Goal: Book appointment/travel/reservation

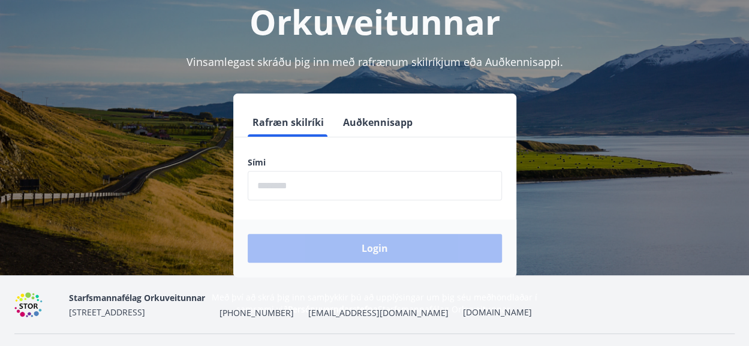
scroll to position [118, 0]
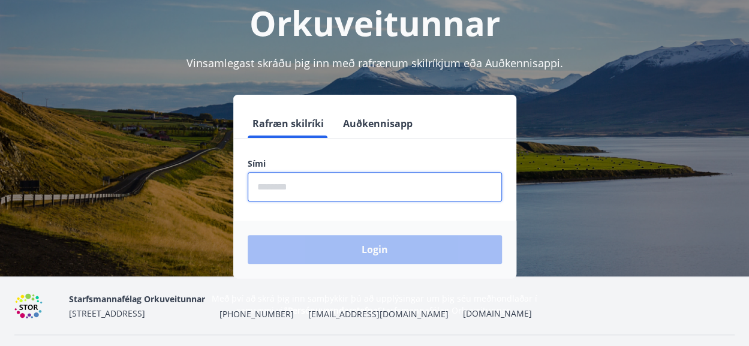
click at [282, 184] on input "phone" at bounding box center [375, 186] width 254 height 29
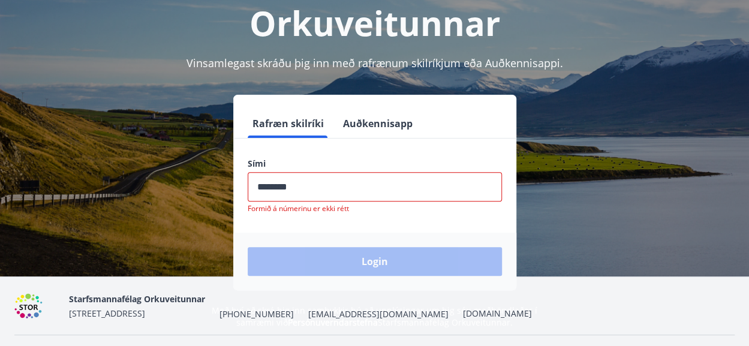
click at [359, 245] on div "Login" at bounding box center [374, 262] width 283 height 58
click at [277, 183] on input "phone" at bounding box center [375, 186] width 254 height 29
type input "*"
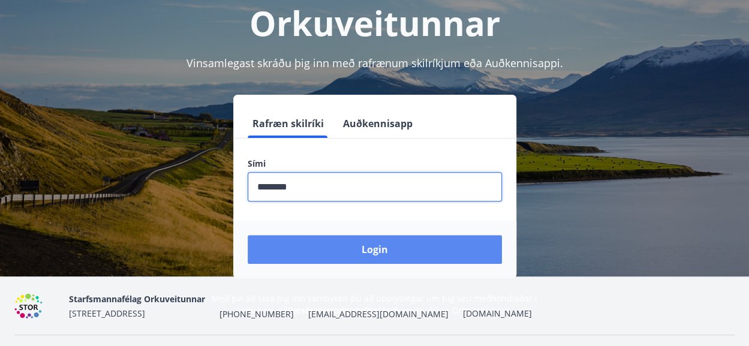
type input "********"
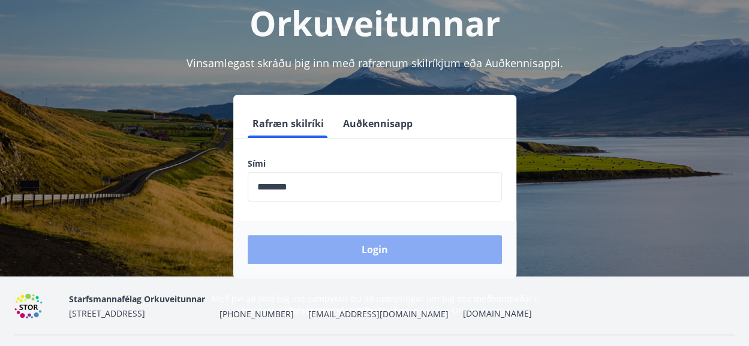
click at [375, 250] on button "Login" at bounding box center [375, 249] width 254 height 29
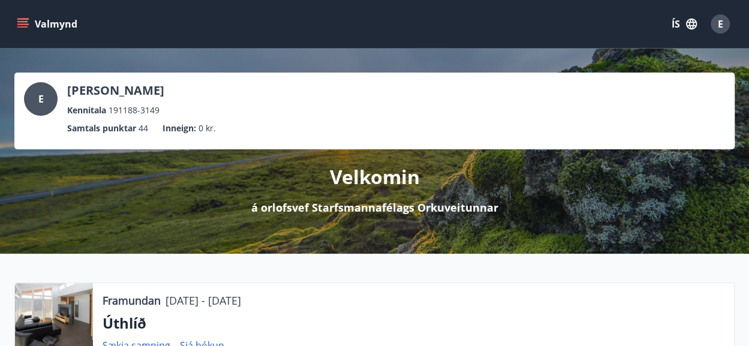
scroll to position [223, 0]
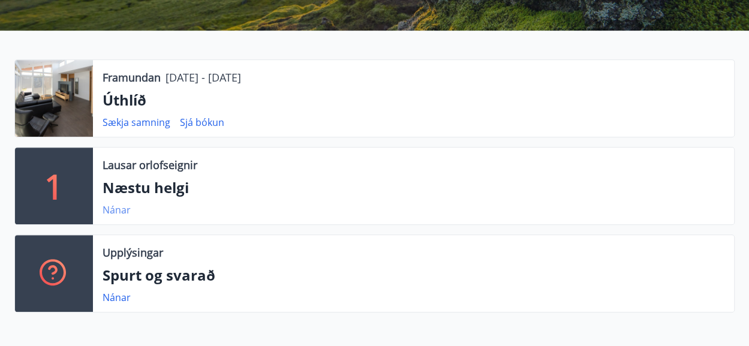
click at [115, 215] on link "Nánar" at bounding box center [117, 209] width 28 height 13
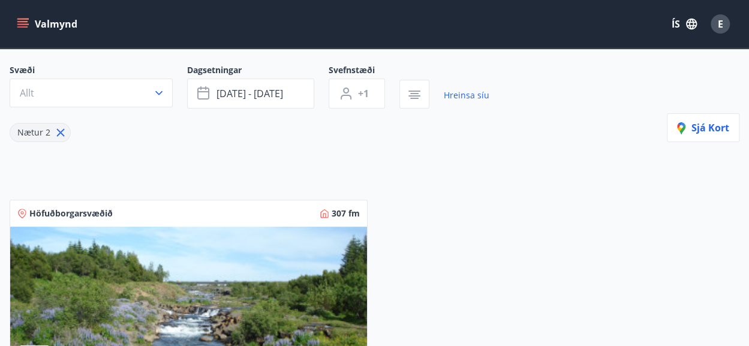
scroll to position [22, 0]
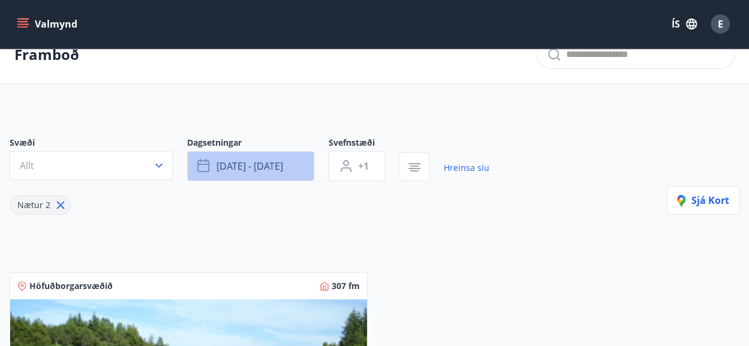
click at [264, 172] on button "[DATE] - [DATE]" at bounding box center [250, 166] width 127 height 30
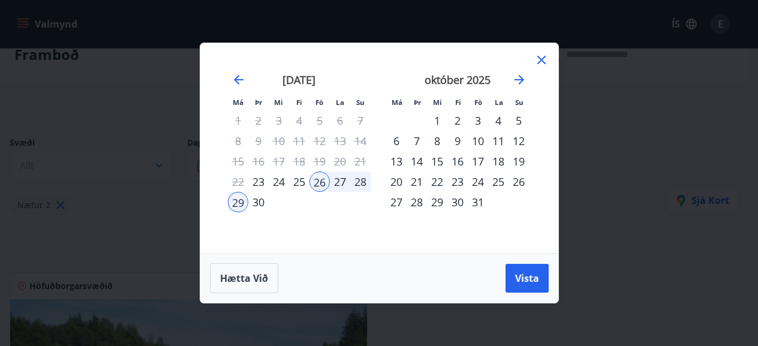
click at [133, 234] on div "Má Þr Mi Fi Fö La Su Má Þr Mi Fi Fö La Su [DATE] 1 2 3 4 5 6 7 8 9 10 11 12 13 …" at bounding box center [379, 173] width 758 height 346
click at [537, 61] on icon at bounding box center [541, 60] width 14 height 14
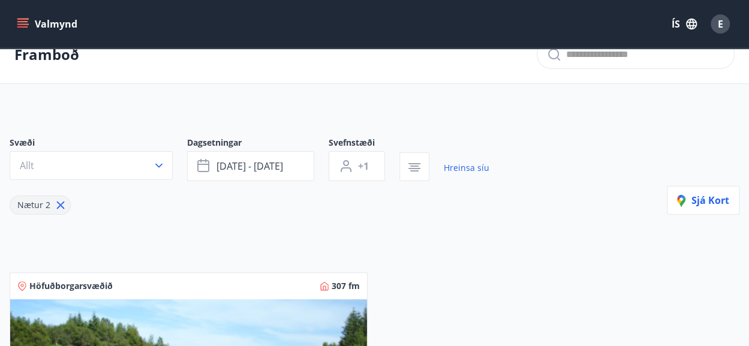
scroll to position [0, 0]
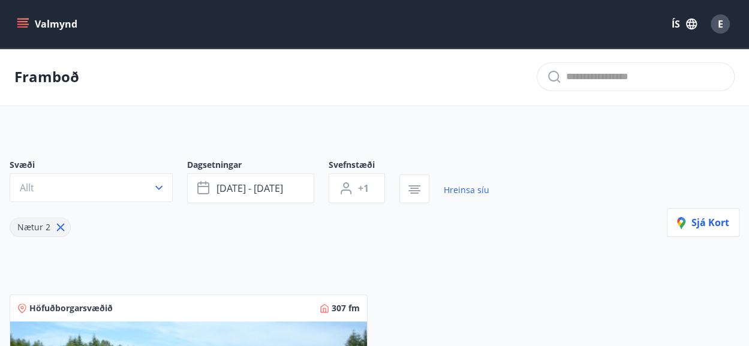
click at [26, 28] on icon "menu" at bounding box center [23, 24] width 12 height 12
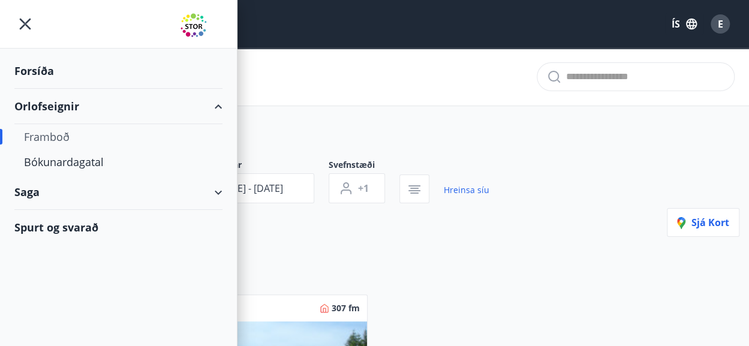
click at [58, 133] on div "Framboð" at bounding box center [118, 136] width 189 height 25
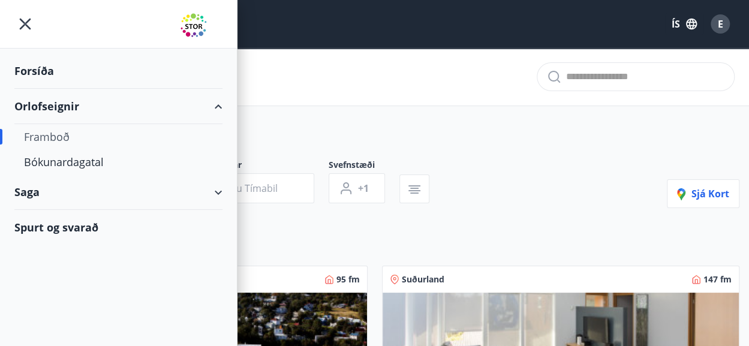
click at [426, 171] on div "Svæði Allt Dagsetningar Veldu tímabil Svefnstæði +1" at bounding box center [227, 181] width 434 height 44
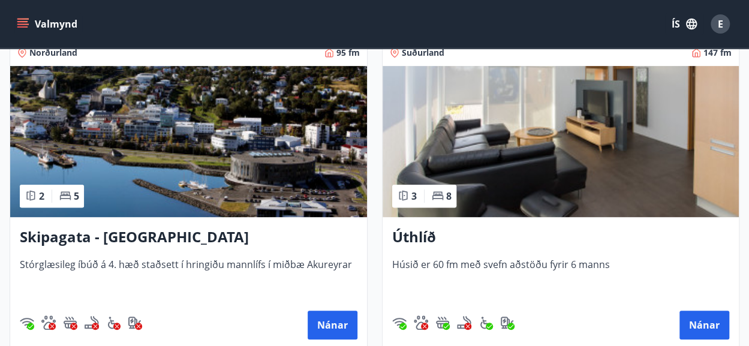
scroll to position [227, 0]
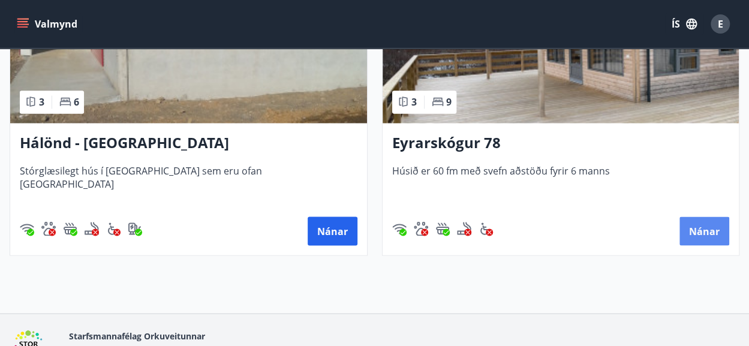
click at [715, 237] on button "Nánar" at bounding box center [704, 230] width 50 height 29
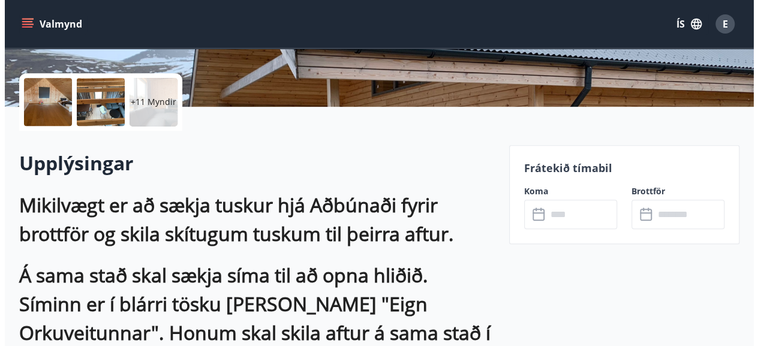
scroll to position [266, 0]
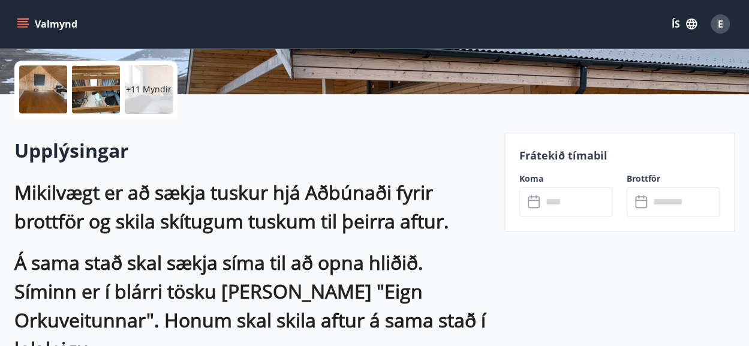
click at [95, 103] on div at bounding box center [96, 89] width 48 height 48
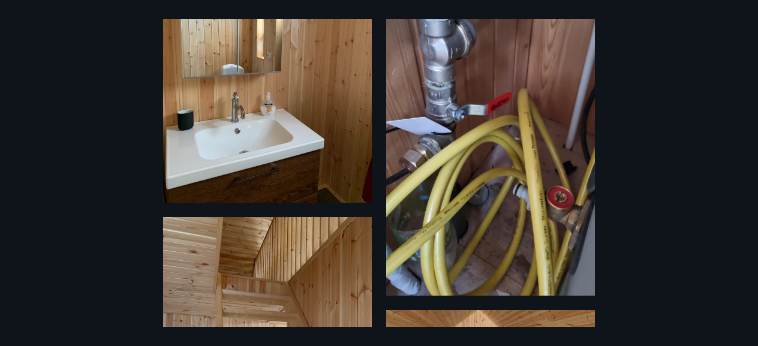
scroll to position [0, 0]
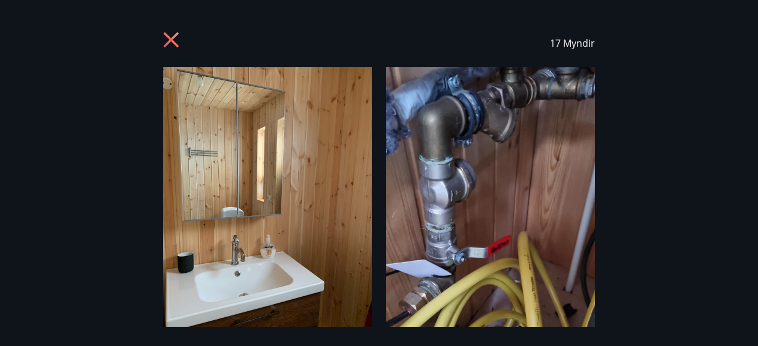
click at [176, 39] on icon at bounding box center [172, 41] width 19 height 19
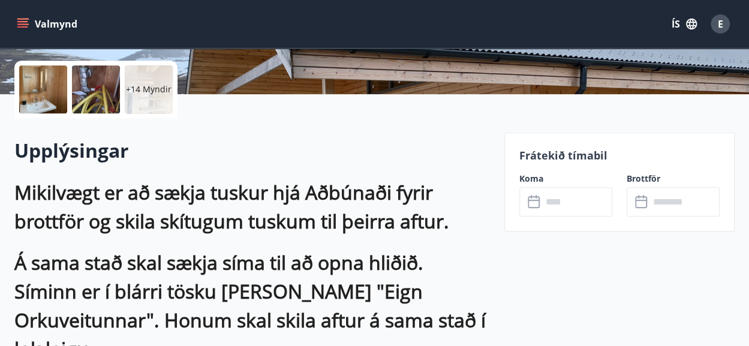
click at [581, 197] on input "text" at bounding box center [577, 201] width 70 height 29
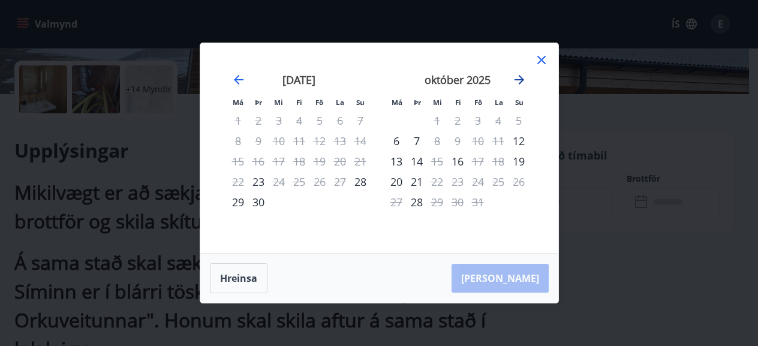
click at [519, 81] on icon "Move forward to switch to the next month." at bounding box center [519, 80] width 14 height 14
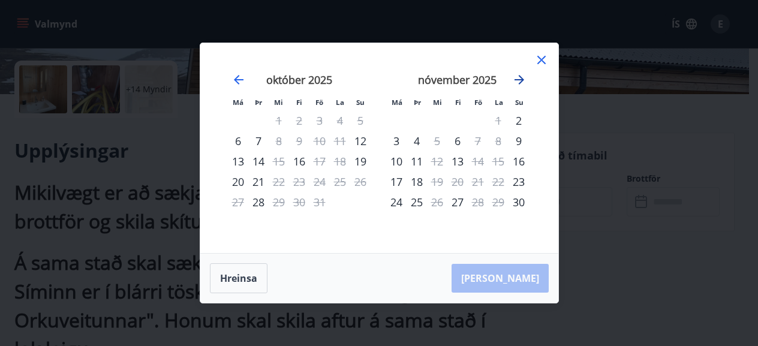
click at [519, 82] on icon "Move forward to switch to the next month." at bounding box center [519, 80] width 14 height 14
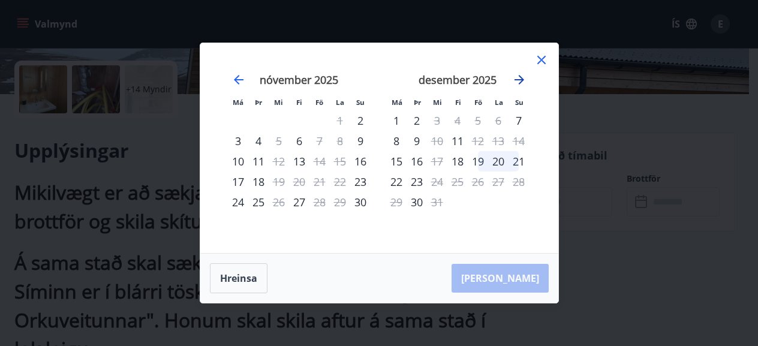
click at [521, 82] on icon "Move forward to switch to the next month." at bounding box center [520, 80] width 10 height 10
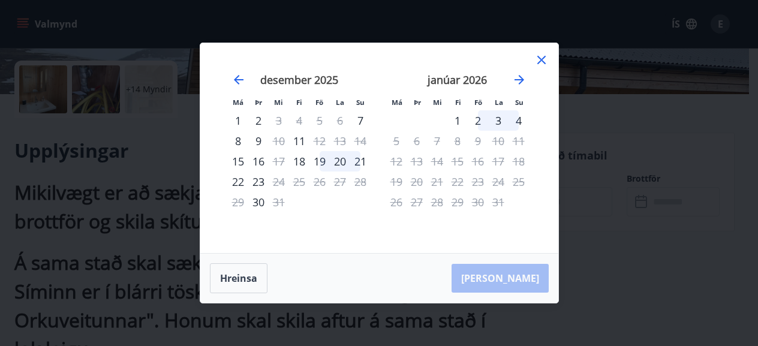
click at [479, 118] on div "2" at bounding box center [478, 120] width 20 height 20
click at [518, 121] on div "4" at bounding box center [519, 120] width 20 height 20
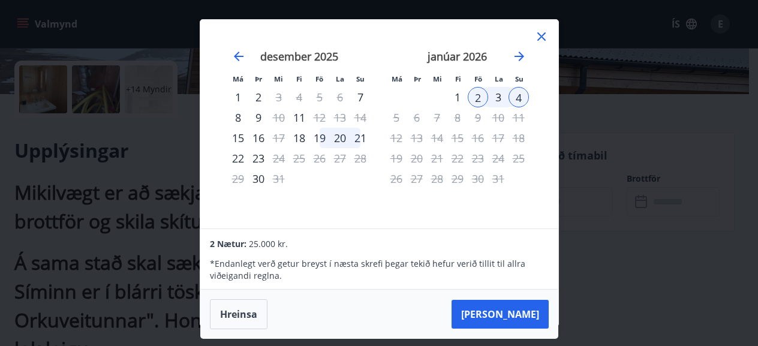
click at [539, 37] on icon at bounding box center [541, 36] width 14 height 14
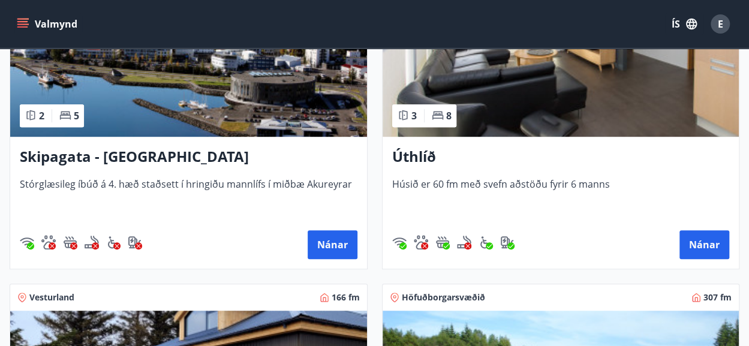
scroll to position [312, 0]
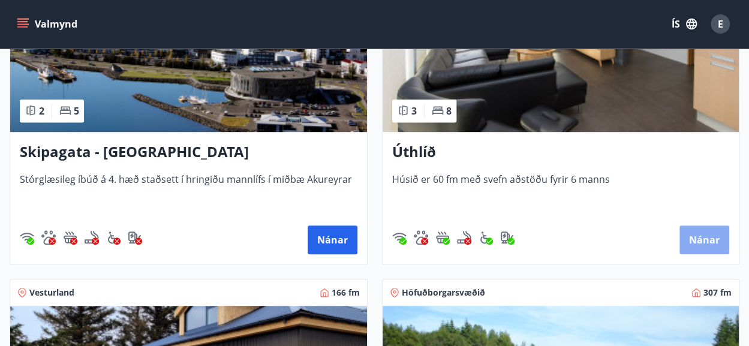
click at [712, 239] on button "Nánar" at bounding box center [704, 239] width 50 height 29
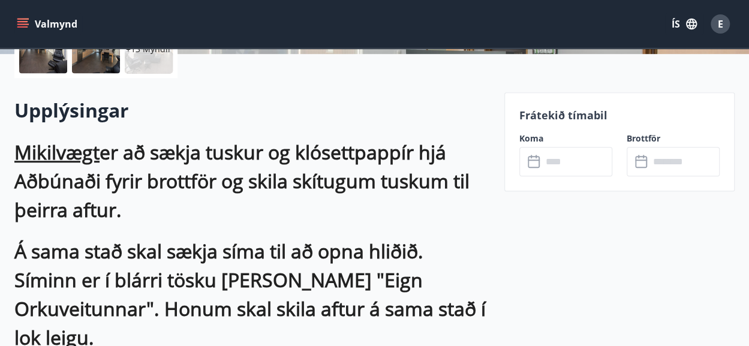
scroll to position [307, 0]
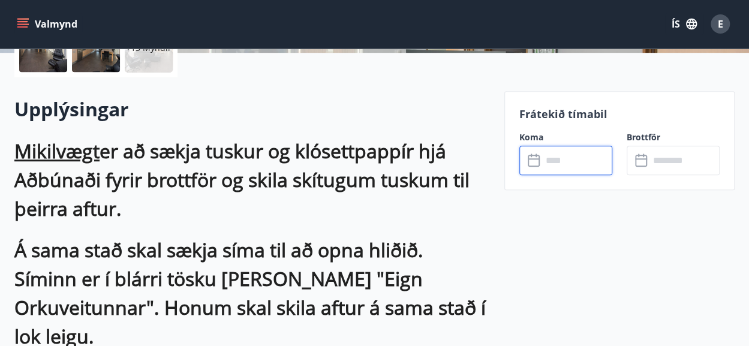
click at [563, 164] on input "text" at bounding box center [577, 160] width 70 height 29
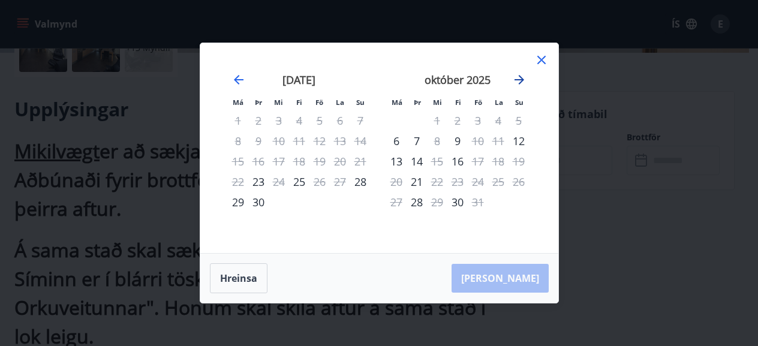
click at [519, 82] on icon "Move forward to switch to the next month." at bounding box center [519, 80] width 14 height 14
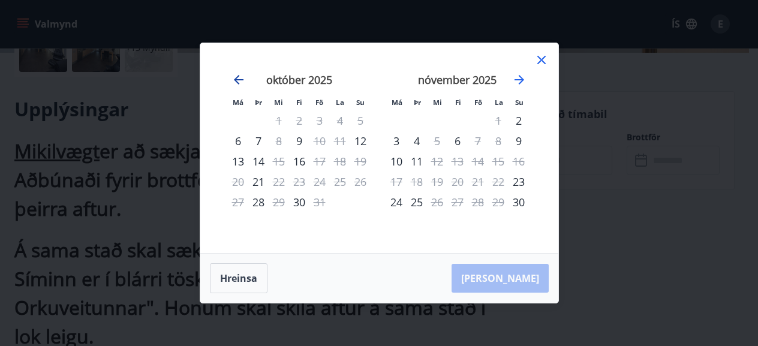
click at [239, 81] on icon "Move backward to switch to the previous month." at bounding box center [238, 80] width 14 height 14
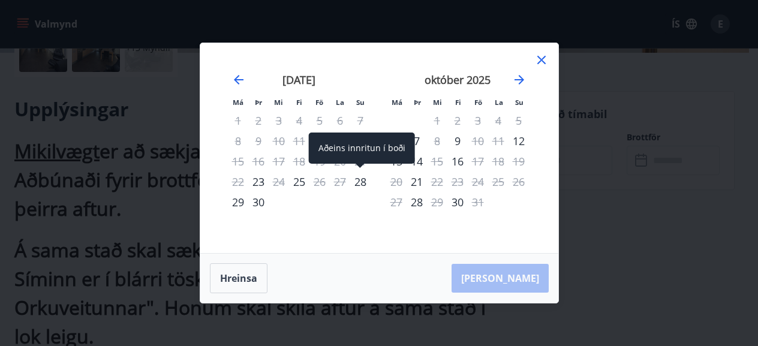
click at [365, 182] on div "28" at bounding box center [360, 182] width 20 height 20
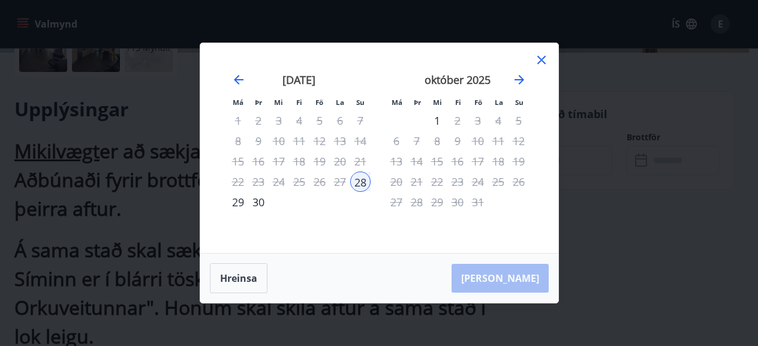
click at [263, 201] on div "30" at bounding box center [258, 202] width 20 height 20
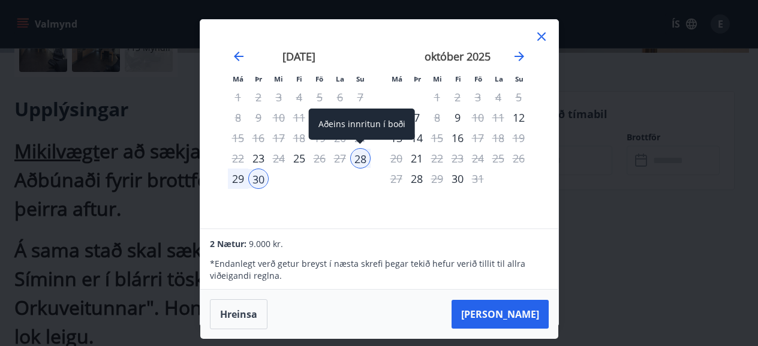
click at [362, 158] on div "28" at bounding box center [360, 158] width 20 height 20
click at [360, 157] on div "28" at bounding box center [360, 158] width 20 height 20
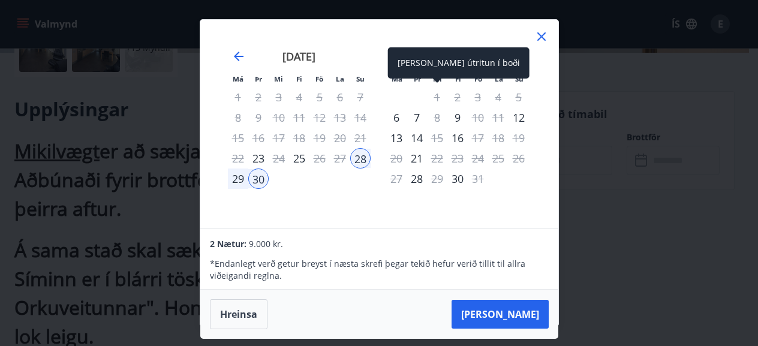
click at [433, 96] on div "1" at bounding box center [437, 97] width 20 height 20
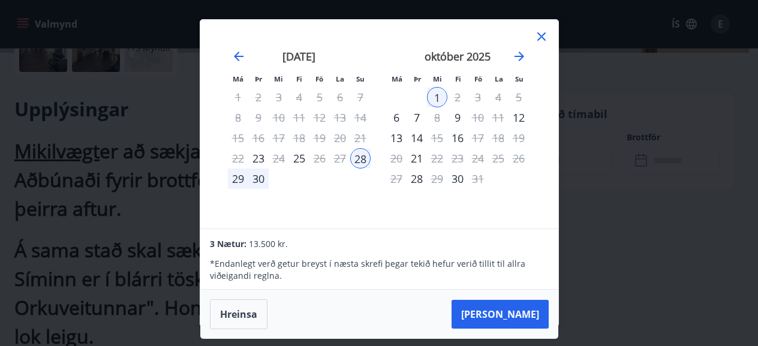
click at [541, 30] on icon at bounding box center [541, 36] width 14 height 14
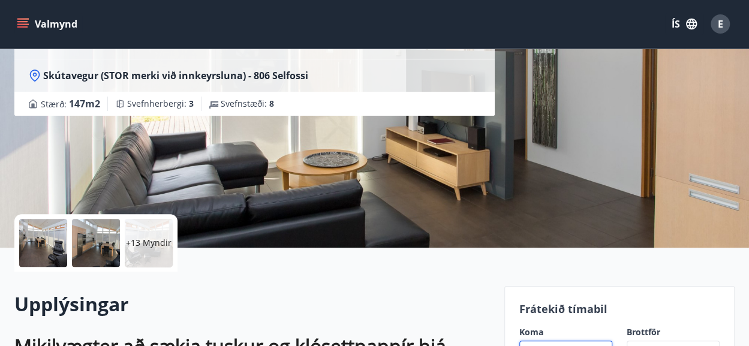
scroll to position [0, 0]
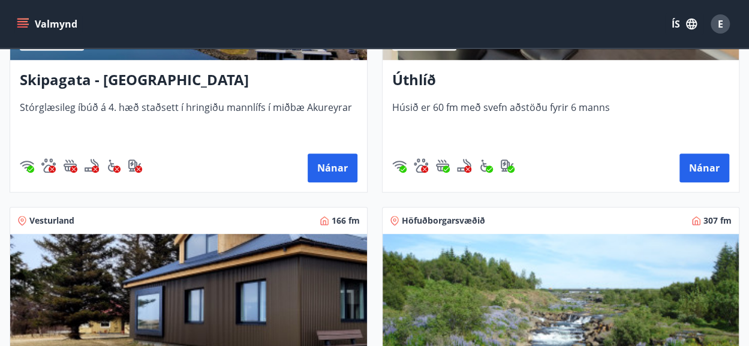
scroll to position [601, 0]
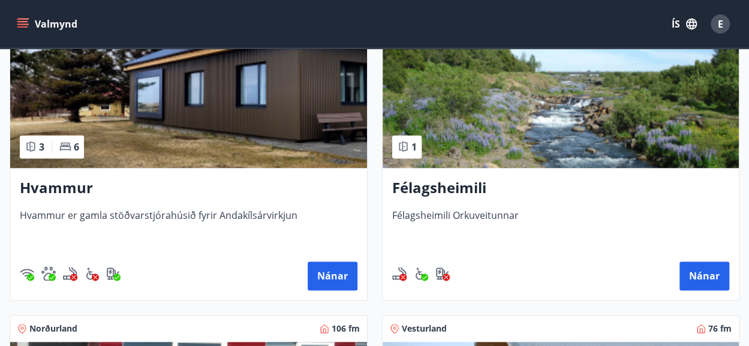
click at [241, 106] on img at bounding box center [188, 92] width 357 height 151
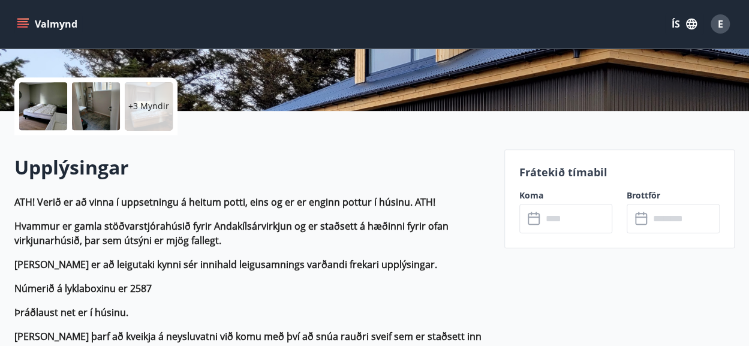
scroll to position [249, 0]
click at [587, 225] on input "text" at bounding box center [577, 217] width 70 height 29
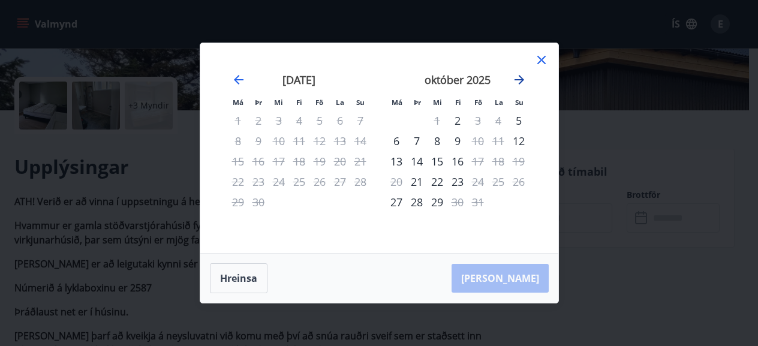
click at [521, 82] on icon "Move forward to switch to the next month." at bounding box center [520, 80] width 10 height 10
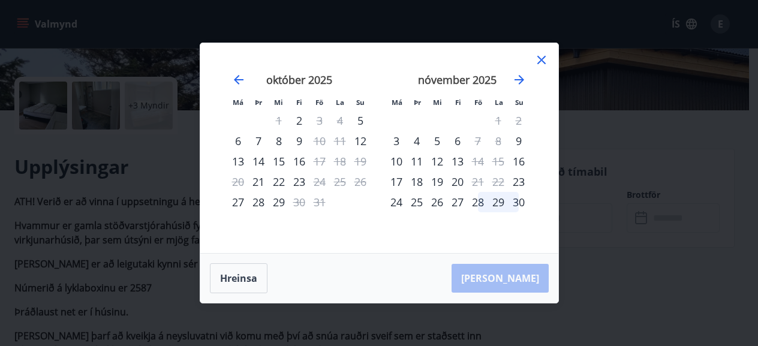
click at [679, 237] on div "Má Þr Mi Fi Fö La Su Má Þr Mi Fi Fö La Su [DATE] 1 2 3 4 5 6 7 8 9 10 11 12 13 …" at bounding box center [379, 173] width 758 height 346
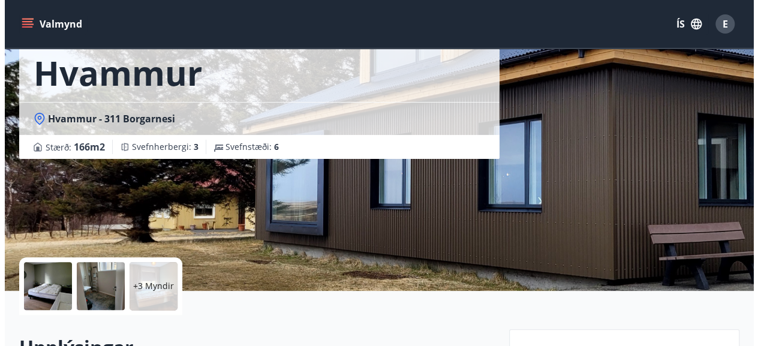
scroll to position [68, 0]
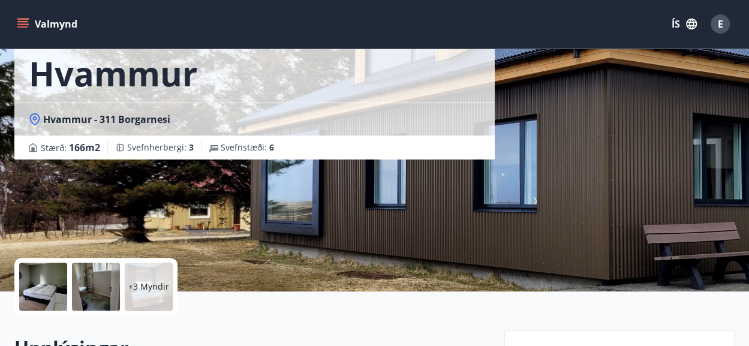
click at [157, 294] on div "+3 Myndir" at bounding box center [149, 287] width 48 height 48
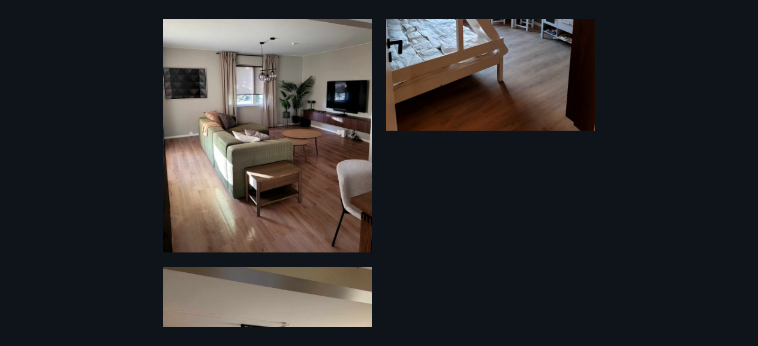
scroll to position [1192, 0]
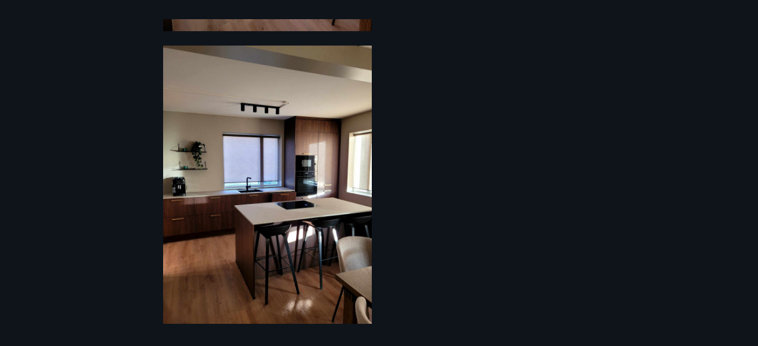
click at [128, 251] on div "9 Myndir" at bounding box center [379, 173] width 758 height 308
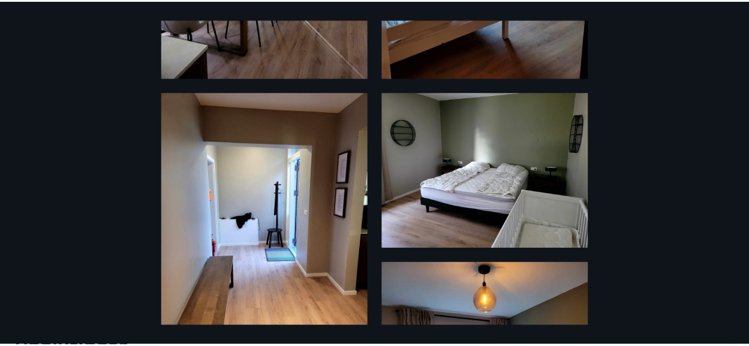
scroll to position [0, 0]
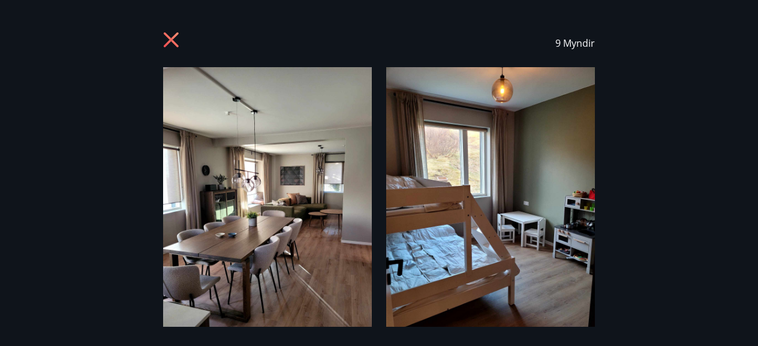
click at [164, 34] on icon at bounding box center [171, 39] width 15 height 15
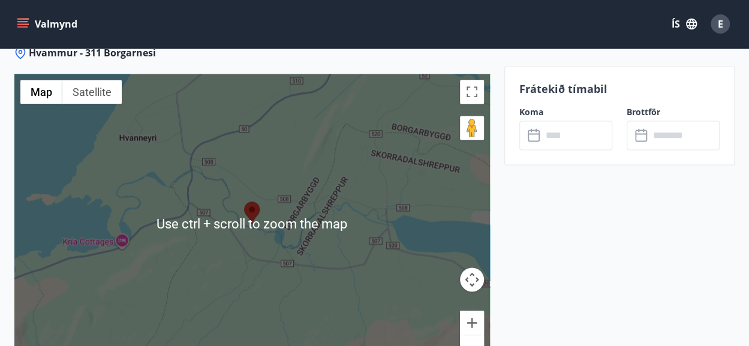
scroll to position [2997, 0]
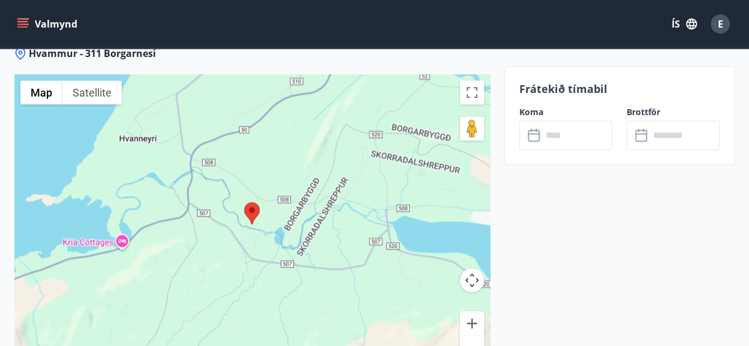
scroll to position [3173, 0]
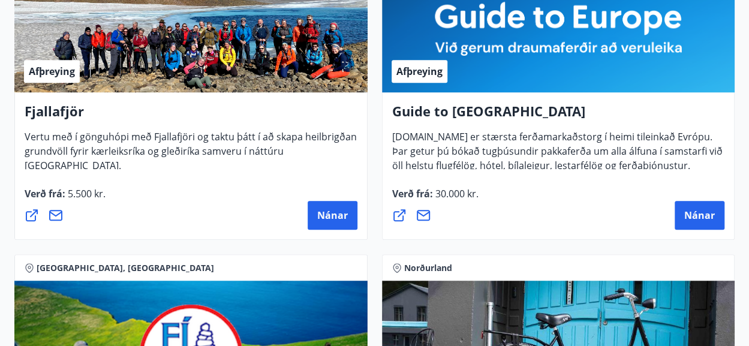
scroll to position [306, 0]
